Goal: Task Accomplishment & Management: Use online tool/utility

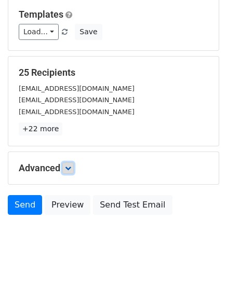
click at [74, 167] on link at bounding box center [67, 167] width 11 height 11
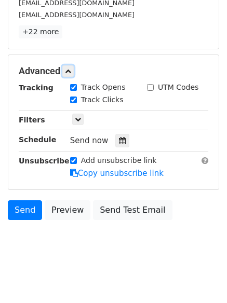
scroll to position [198, 0]
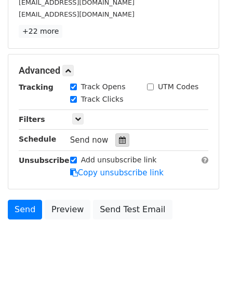
click at [115, 142] on div at bounding box center [122, 139] width 14 height 13
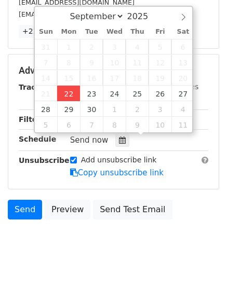
type input "2025-09-22 12:00"
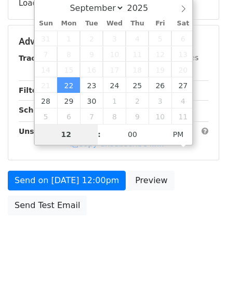
type input "4"
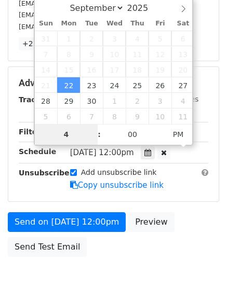
scroll to position [198, 0]
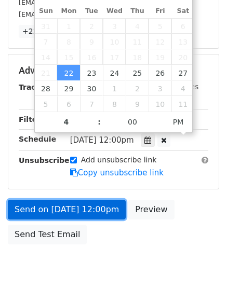
type input "2025-09-22 16:00"
click at [66, 207] on link "Send on Sep 22 at 12:00pm" at bounding box center [67, 210] width 118 height 20
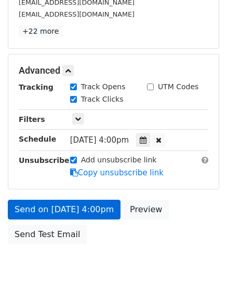
scroll to position [185, 0]
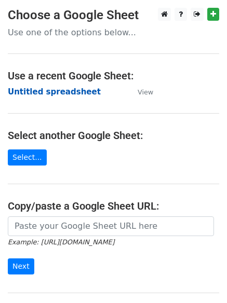
click at [34, 96] on strong "Untitled spreadsheet" at bounding box center [54, 91] width 93 height 9
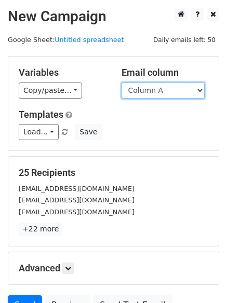
click at [161, 86] on select "Column A Column B Column C Column D Column E Column F" at bounding box center [162, 91] width 83 height 16
select select "Column B"
click at [121, 83] on select "Column A Column B Column C Column D Column E Column F" at bounding box center [162, 91] width 83 height 16
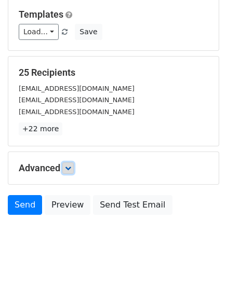
click at [74, 171] on link at bounding box center [67, 167] width 11 height 11
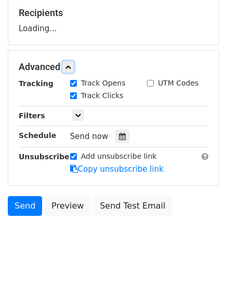
scroll to position [160, 0]
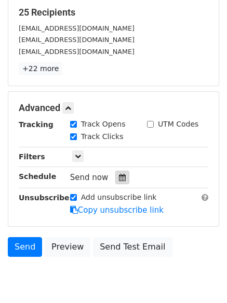
click at [119, 177] on icon at bounding box center [122, 177] width 7 height 7
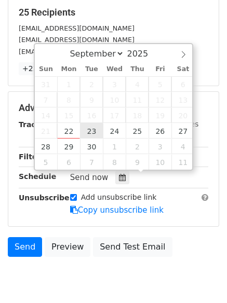
type input "2025-09-23 12:00"
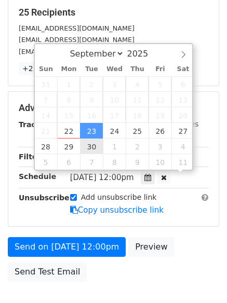
scroll to position [1, 0]
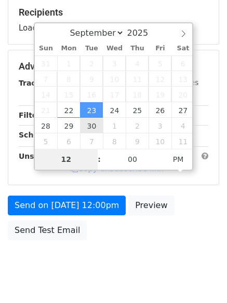
type input "5"
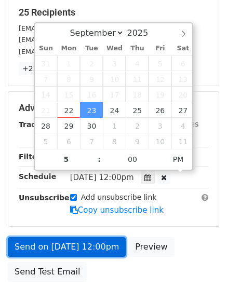
type input "2025-09-23 17:00"
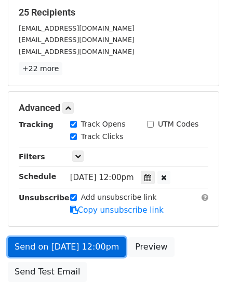
click at [72, 242] on link "Send on Sep 23 at 12:00pm" at bounding box center [67, 247] width 118 height 20
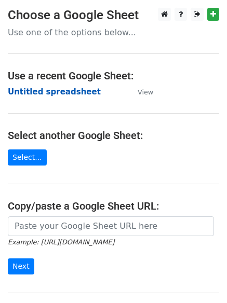
click at [42, 95] on strong "Untitled spreadsheet" at bounding box center [54, 91] width 93 height 9
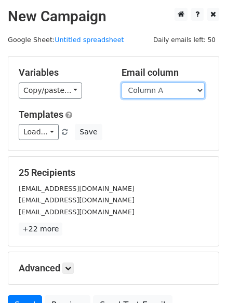
click at [148, 92] on select "Column A Column B Column C Column D Column E Column F" at bounding box center [162, 91] width 83 height 16
select select "Column C"
click at [121, 83] on select "Column A Column B Column C Column D Column E Column F" at bounding box center [162, 91] width 83 height 16
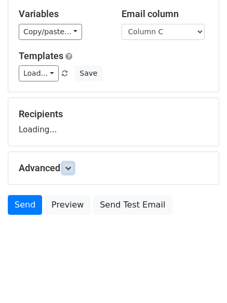
click at [65, 169] on link at bounding box center [67, 167] width 11 height 11
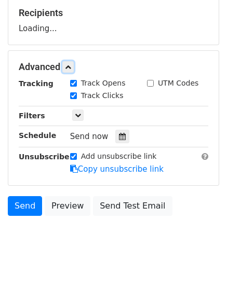
scroll to position [160, 0]
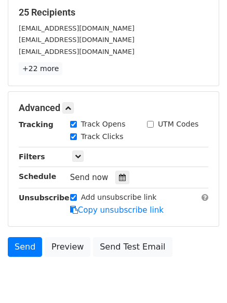
drag, startPoint x: 121, startPoint y: 179, endPoint x: 108, endPoint y: 179, distance: 13.5
click at [119, 179] on div at bounding box center [122, 177] width 14 height 13
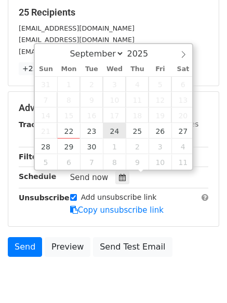
type input "2025-09-24 12:00"
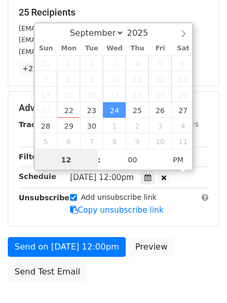
scroll to position [1, 0]
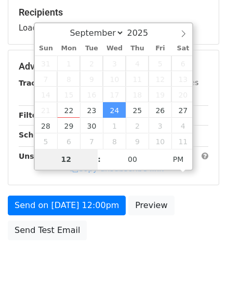
type input "6"
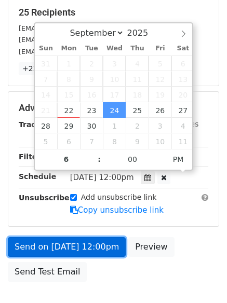
type input "2025-09-24 18:00"
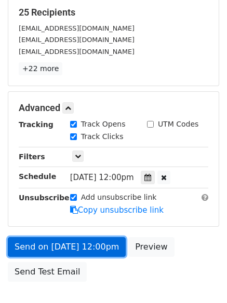
click at [76, 247] on link "Send on Sep 24 at 12:00pm" at bounding box center [67, 247] width 118 height 20
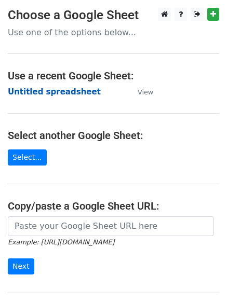
click at [34, 91] on strong "Untitled spreadsheet" at bounding box center [54, 91] width 93 height 9
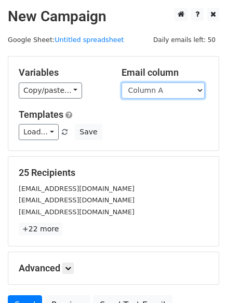
click at [158, 91] on select "Column A Column B Column C Column D Column E Column F" at bounding box center [162, 91] width 83 height 16
select select "Column D"
click at [121, 83] on select "Column A Column B Column C Column D Column E Column F" at bounding box center [162, 91] width 83 height 16
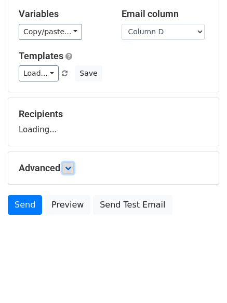
click at [74, 166] on link at bounding box center [67, 167] width 11 height 11
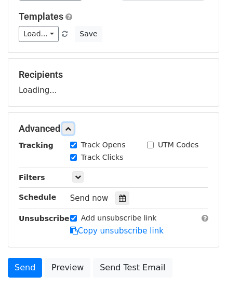
scroll to position [147, 0]
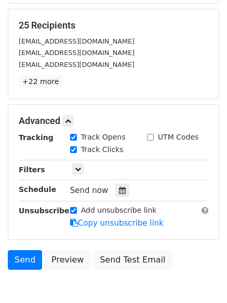
click at [115, 151] on label "Track Clicks" at bounding box center [102, 149] width 43 height 11
click at [77, 151] on input "Track Clicks" at bounding box center [73, 149] width 7 height 7
click at [94, 150] on label "Track Clicks" at bounding box center [102, 149] width 43 height 11
click at [77, 150] on input "Track Clicks" at bounding box center [73, 149] width 7 height 7
checkbox input "true"
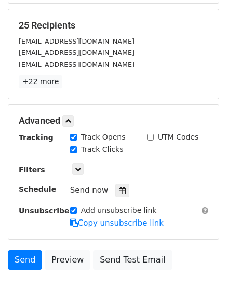
click at [127, 194] on div "Send now" at bounding box center [131, 191] width 122 height 14
click at [119, 188] on icon at bounding box center [122, 190] width 7 height 7
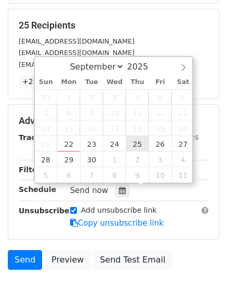
type input "2025-09-25 12:00"
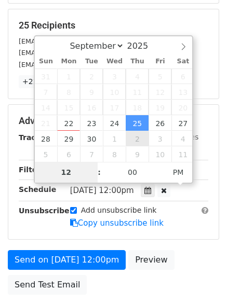
type input "7"
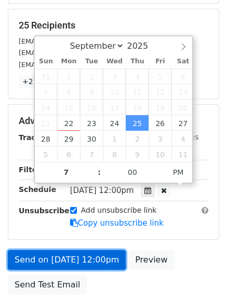
type input "2025-09-25 19:00"
click at [74, 256] on link "Send on Sep 25 at 12:00pm" at bounding box center [67, 260] width 118 height 20
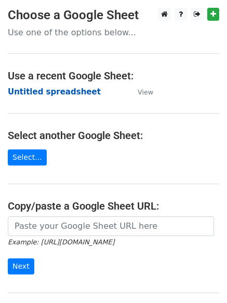
click at [22, 88] on strong "Untitled spreadsheet" at bounding box center [54, 91] width 93 height 9
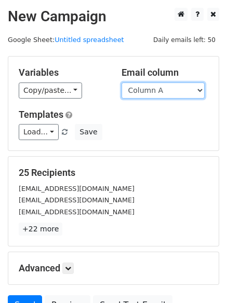
drag, startPoint x: 0, startPoint y: 0, endPoint x: 155, endPoint y: 97, distance: 183.1
click at [155, 94] on select "Column A Column B Column C Column D Column E Column F" at bounding box center [162, 91] width 83 height 16
select select "Column E"
click at [121, 83] on select "Column A Column B Column C Column D Column E Column F" at bounding box center [162, 91] width 83 height 16
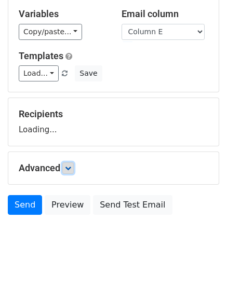
drag, startPoint x: 69, startPoint y: 167, endPoint x: 92, endPoint y: 167, distance: 22.8
click at [70, 167] on icon at bounding box center [68, 168] width 6 height 6
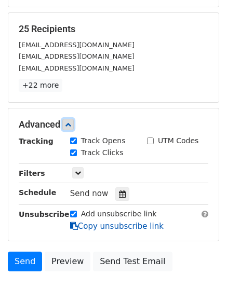
scroll to position [195, 0]
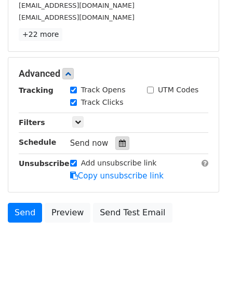
click at [119, 146] on icon at bounding box center [122, 143] width 7 height 7
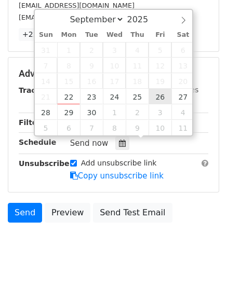
type input "[DATE] 12:00"
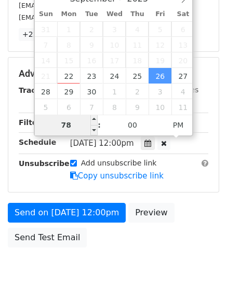
drag, startPoint x: 75, startPoint y: 129, endPoint x: 65, endPoint y: 127, distance: 10.0
click at [65, 127] on input "78" at bounding box center [66, 125] width 63 height 21
type input "8"
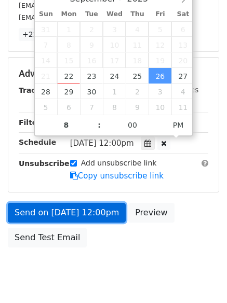
type input "[DATE] 20:00"
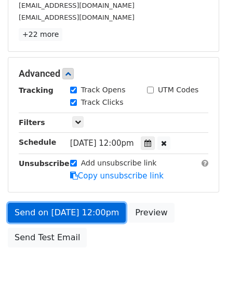
click at [71, 211] on link "Send on [DATE] 12:00pm" at bounding box center [67, 213] width 118 height 20
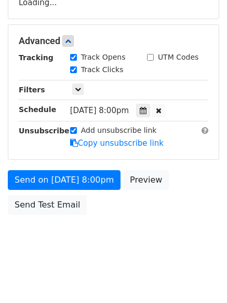
scroll to position [185, 0]
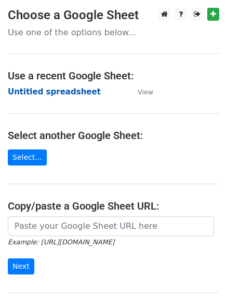
click at [66, 95] on strong "Untitled spreadsheet" at bounding box center [54, 91] width 93 height 9
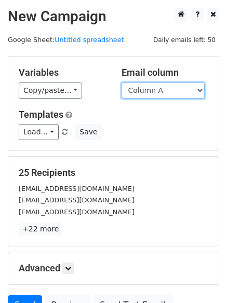
drag, startPoint x: 153, startPoint y: 90, endPoint x: 153, endPoint y: 123, distance: 32.7
click at [153, 90] on select "Column A Column B Column C Column D Column E Column F" at bounding box center [162, 91] width 83 height 16
click at [150, 97] on select "Column A Column B Column C Column D Column E Column F" at bounding box center [162, 91] width 83 height 16
select select "Column F"
click at [121, 83] on select "Column A Column B Column C Column D Column E Column F" at bounding box center [162, 91] width 83 height 16
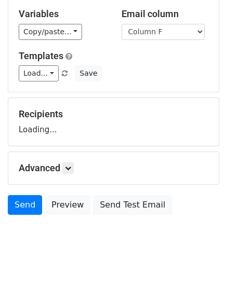
scroll to position [59, 0]
drag, startPoint x: 71, startPoint y: 174, endPoint x: 72, endPoint y: 180, distance: 5.7
click at [71, 175] on div "Advanced Tracking Track Opens UTM Codes Track Clicks Filters Only include sprea…" at bounding box center [113, 168] width 210 height 32
click at [71, 168] on icon at bounding box center [68, 168] width 6 height 6
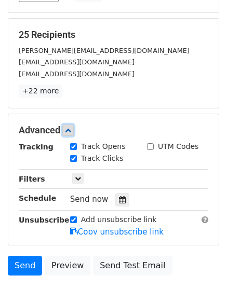
scroll to position [192, 0]
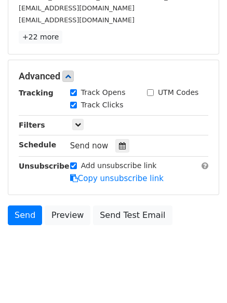
click at [126, 145] on div "Send now" at bounding box center [131, 146] width 122 height 14
click at [124, 147] on div at bounding box center [122, 145] width 14 height 13
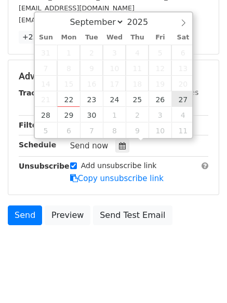
type input "2025-09-27 12:00"
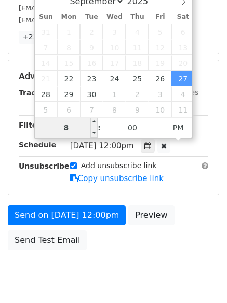
click at [64, 131] on input "8" at bounding box center [66, 127] width 63 height 21
click at [65, 131] on input "8" at bounding box center [66, 127] width 63 height 21
type input "9"
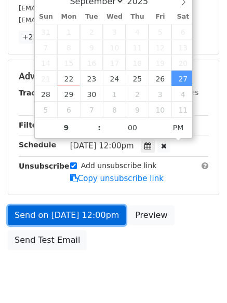
type input "2025-09-27 21:00"
click at [71, 213] on link "Send on Sep 27 at 12:00pm" at bounding box center [67, 216] width 118 height 20
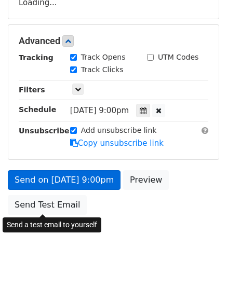
scroll to position [185, 0]
